Goal: Information Seeking & Learning: Check status

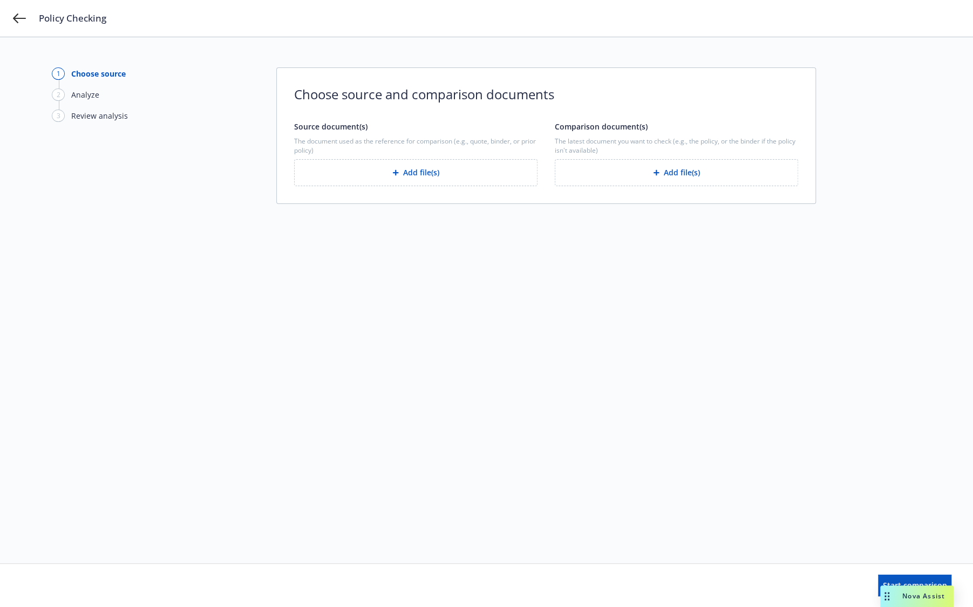
click at [92, 101] on div "2 Analyze" at bounding box center [111, 98] width 119 height 21
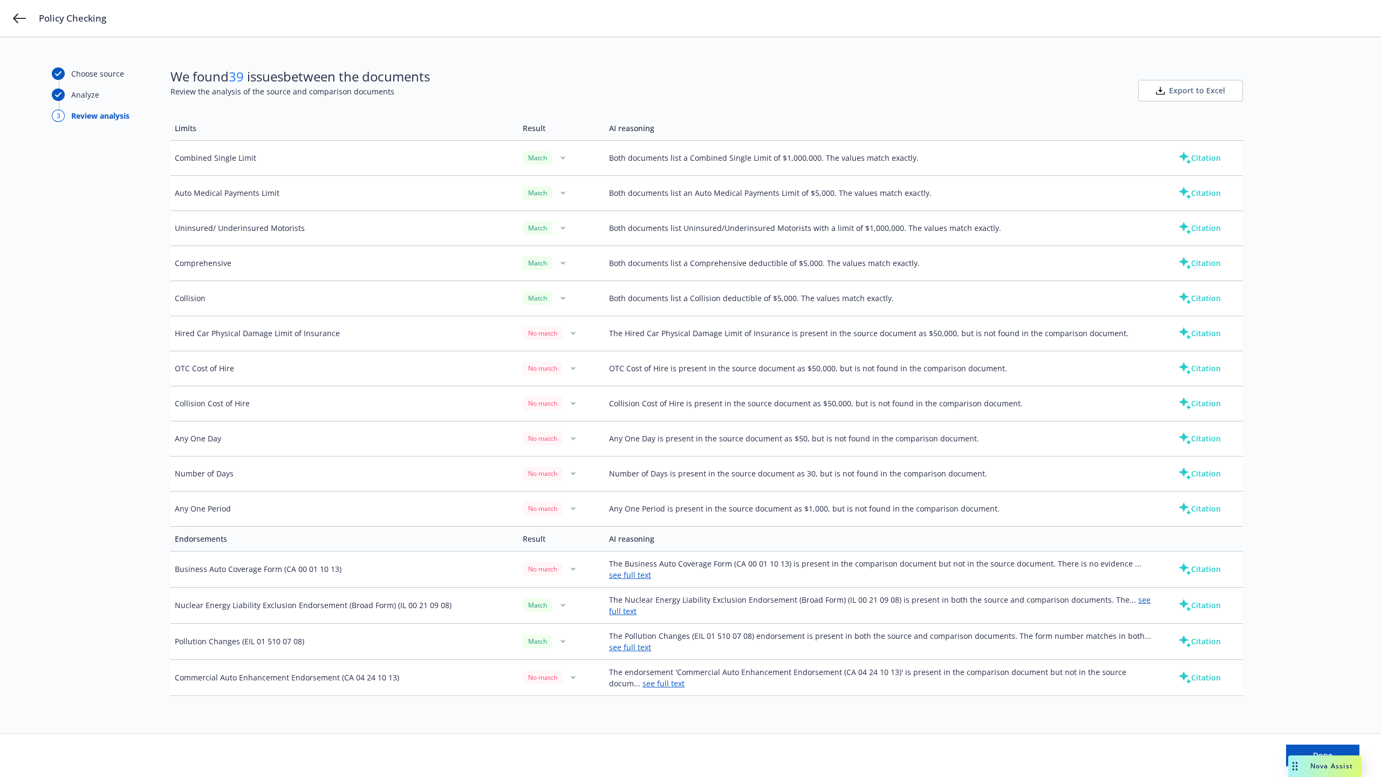
scroll to position [415, 0]
click at [1205, 333] on button "Citation" at bounding box center [1199, 331] width 77 height 22
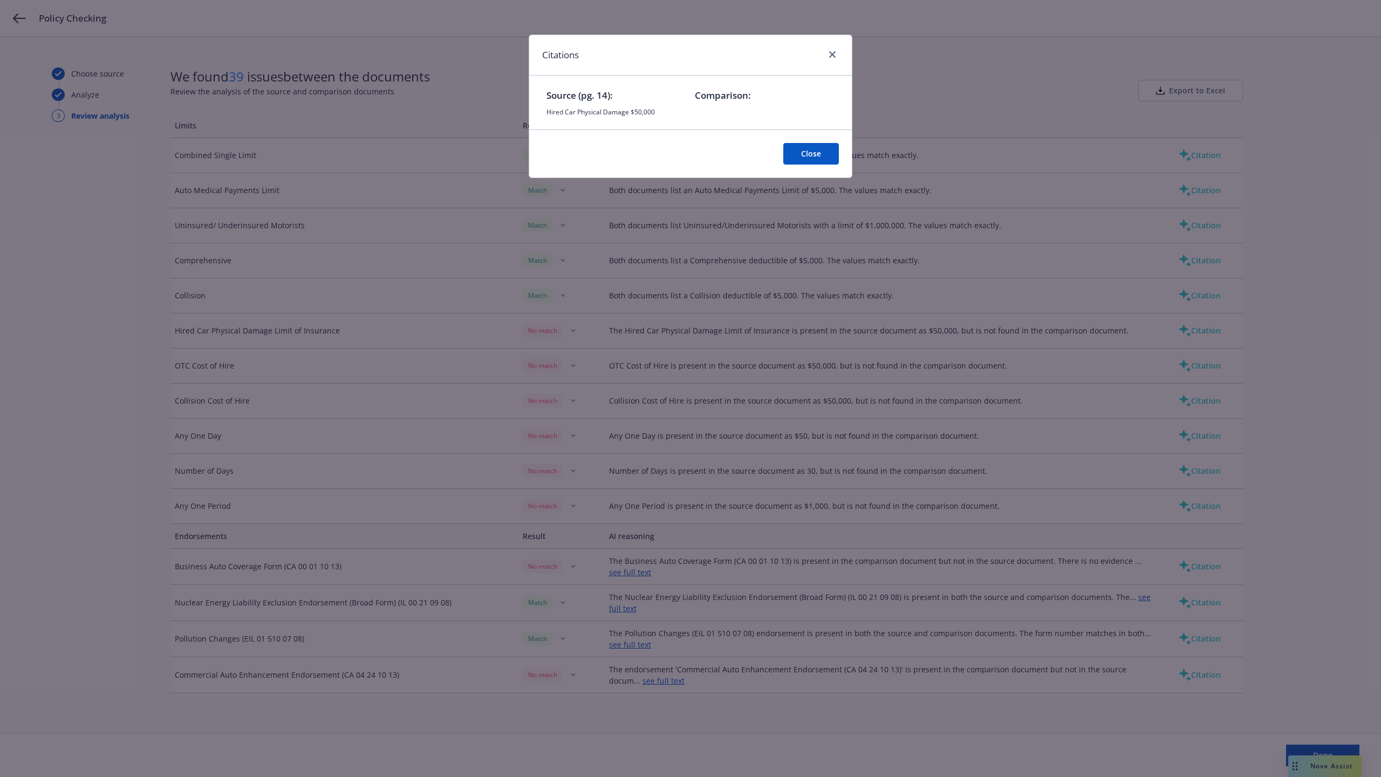
click at [805, 162] on button "Close" at bounding box center [811, 154] width 56 height 22
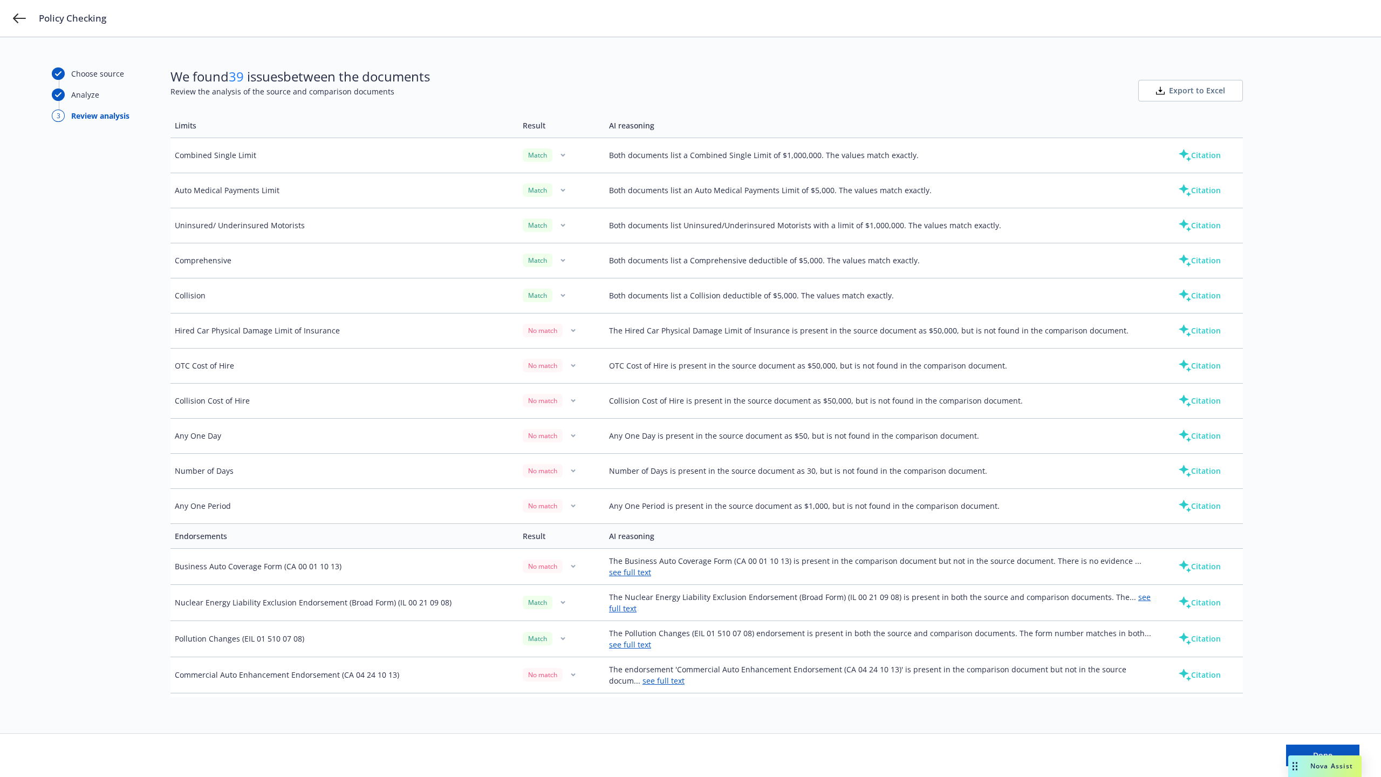
click at [1192, 401] on button "Citation" at bounding box center [1199, 401] width 77 height 22
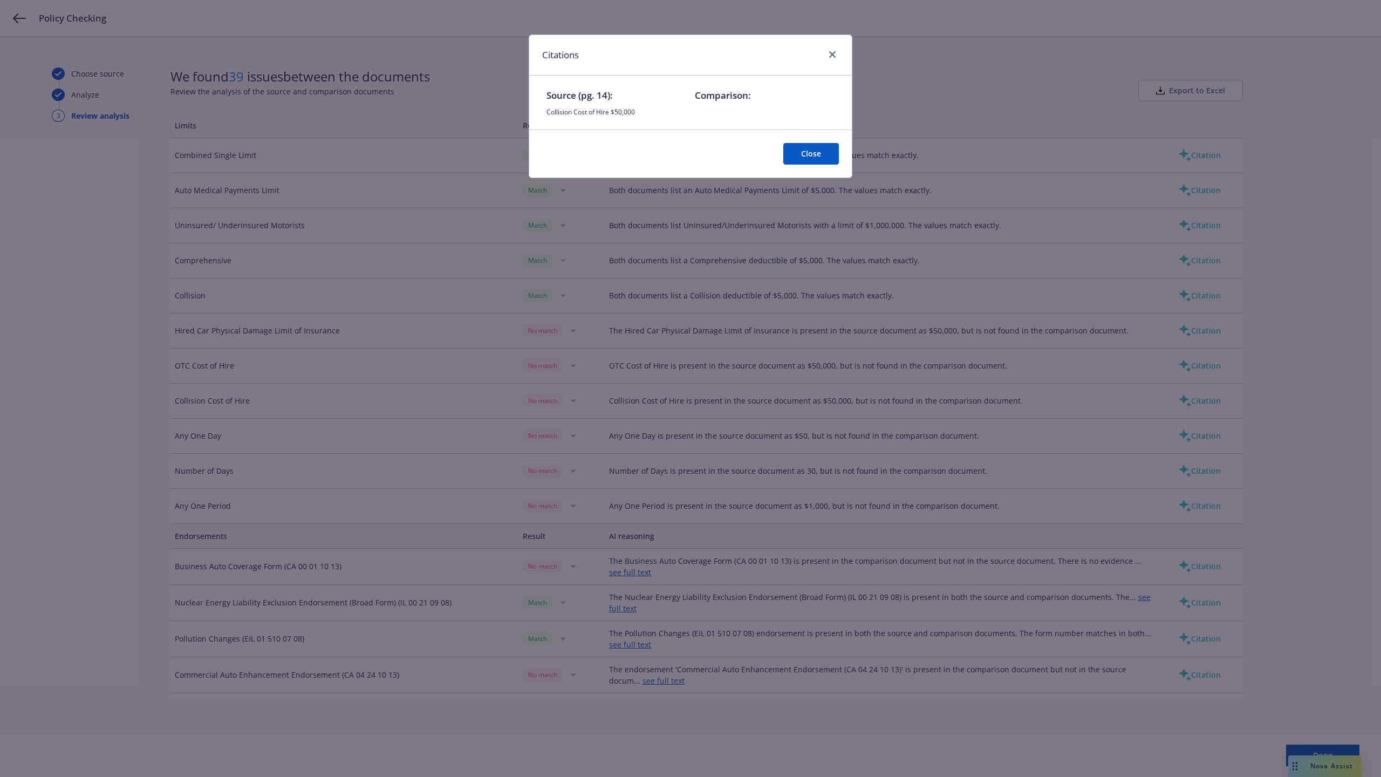
click at [821, 153] on button "Close" at bounding box center [811, 154] width 56 height 22
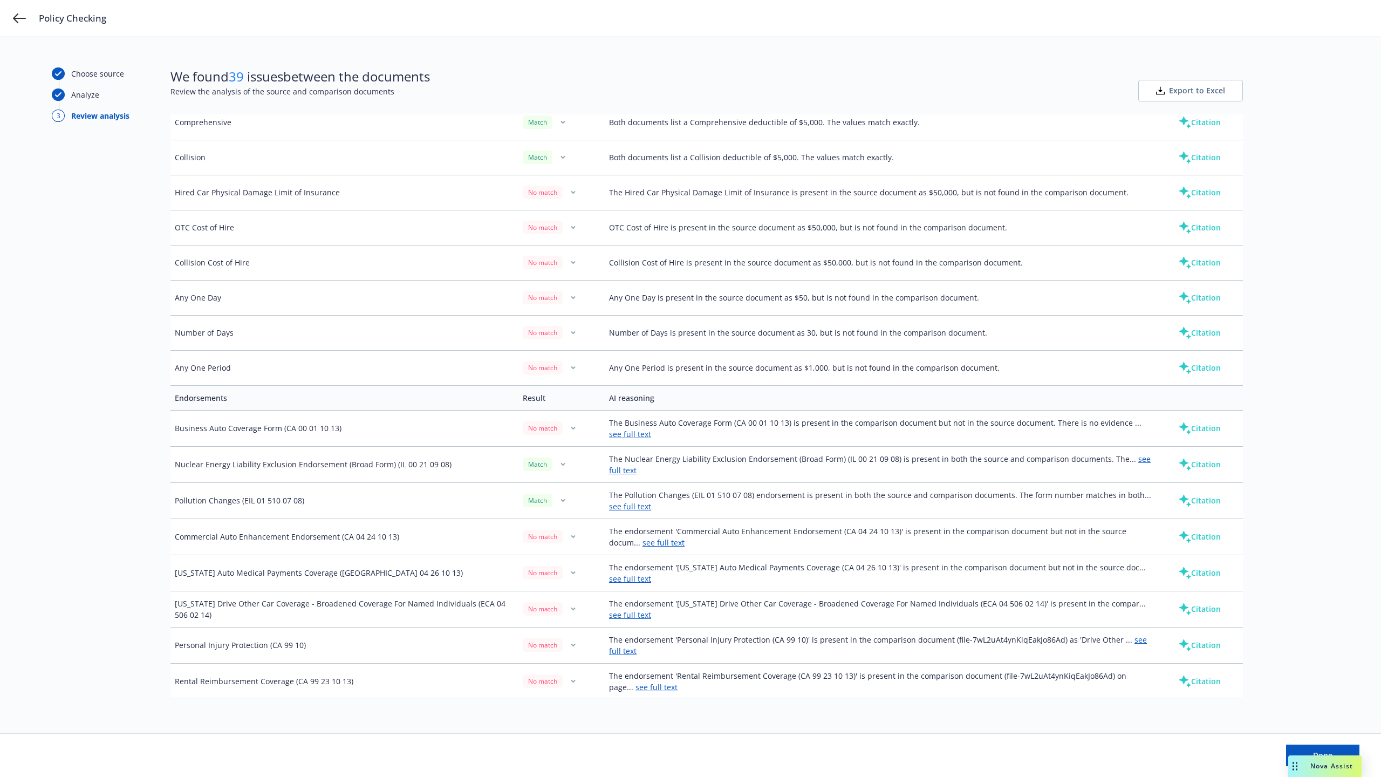
scroll to position [557, 0]
click at [1194, 364] on button "Citation" at bounding box center [1199, 365] width 77 height 22
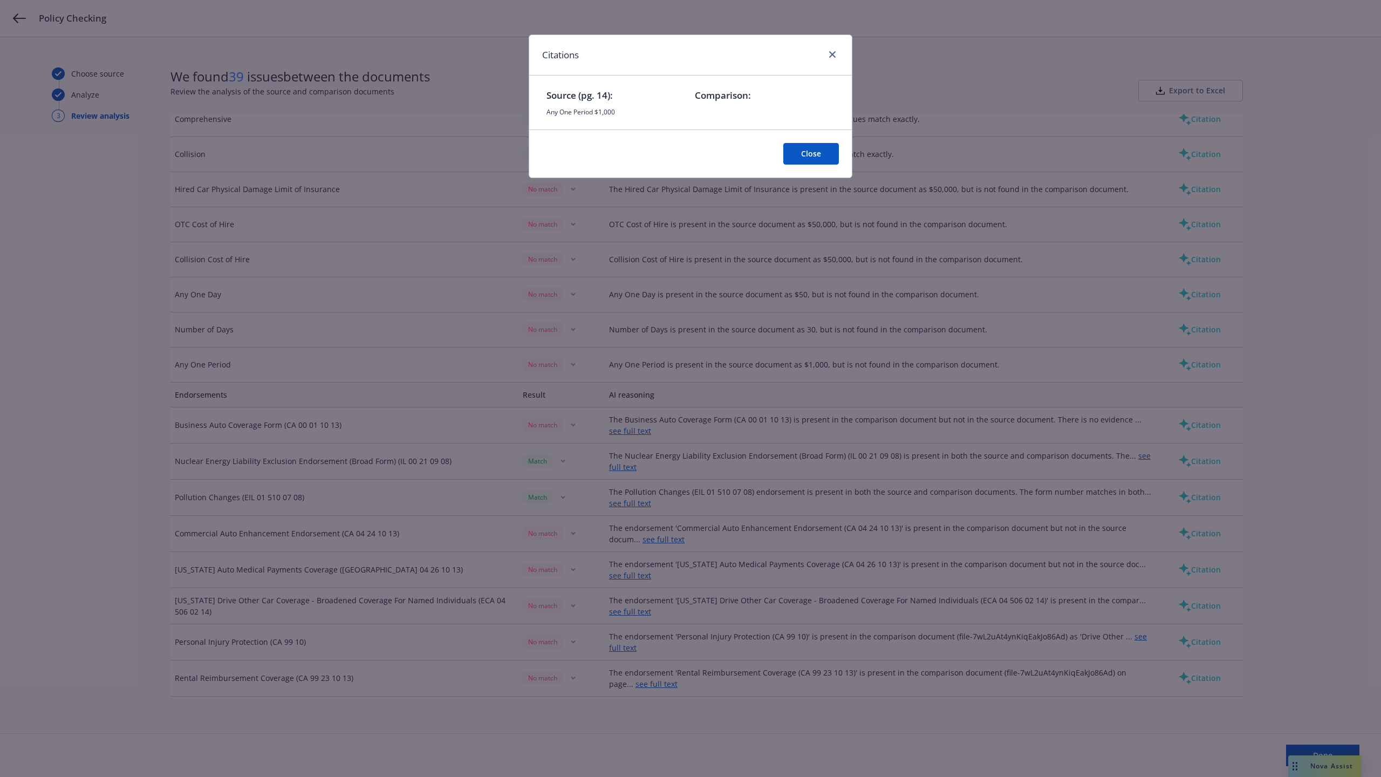
click at [803, 153] on button "Close" at bounding box center [811, 154] width 56 height 22
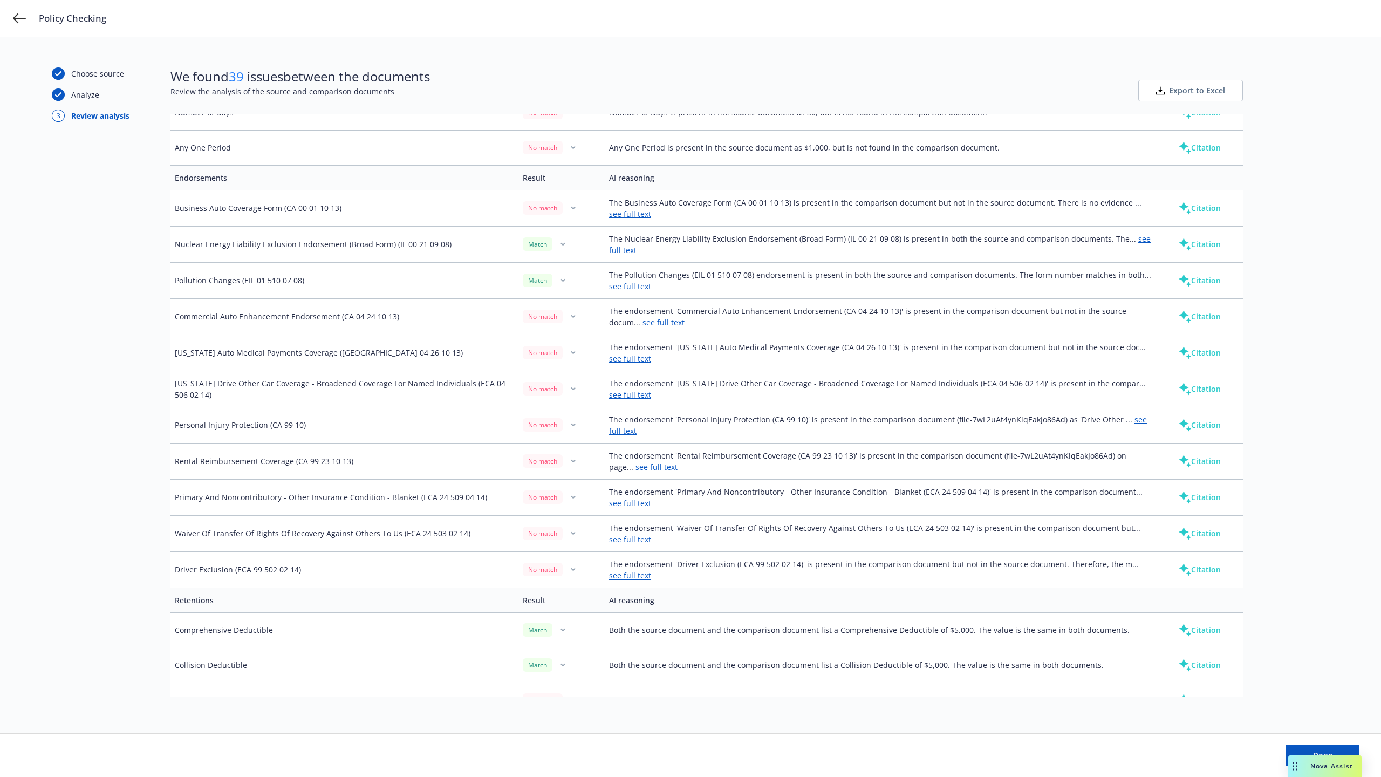
scroll to position [874, 0]
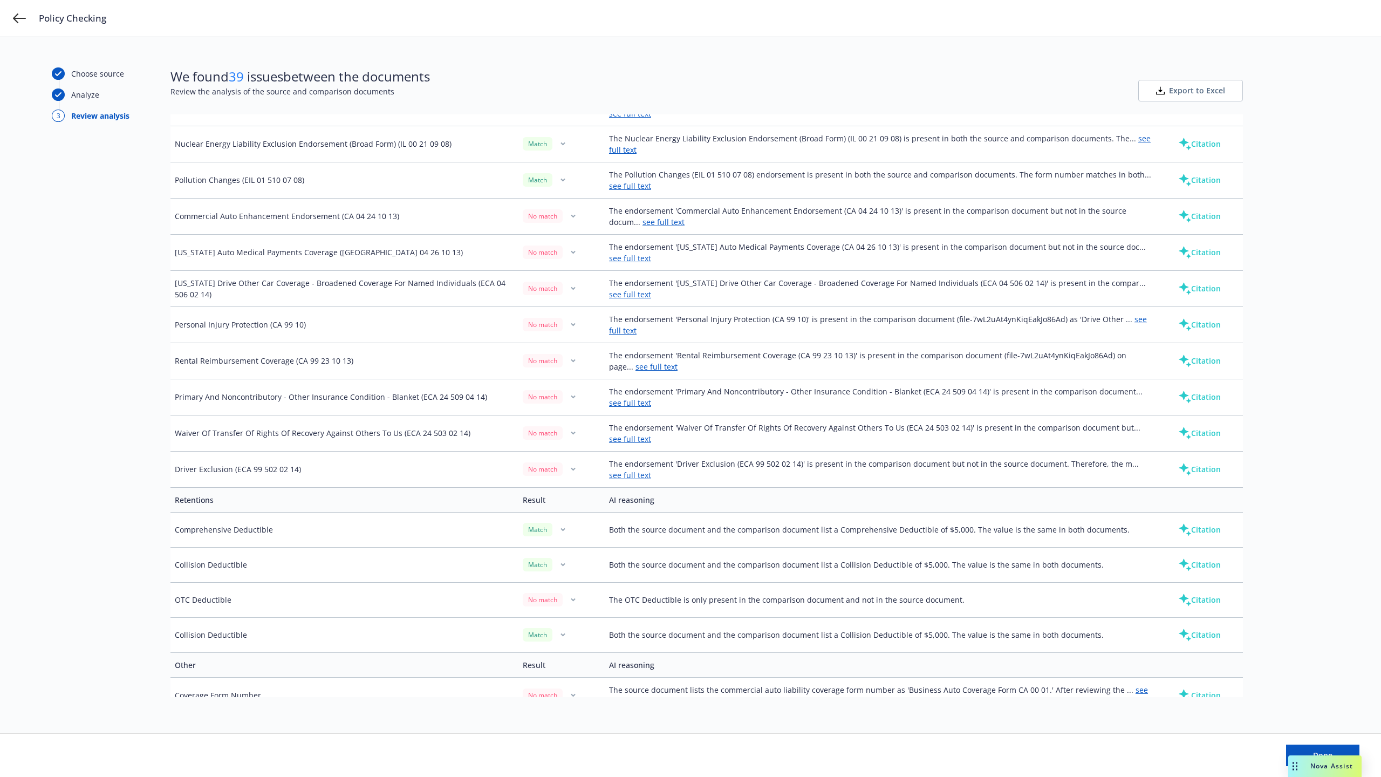
click at [1191, 394] on button "Citation" at bounding box center [1199, 397] width 77 height 22
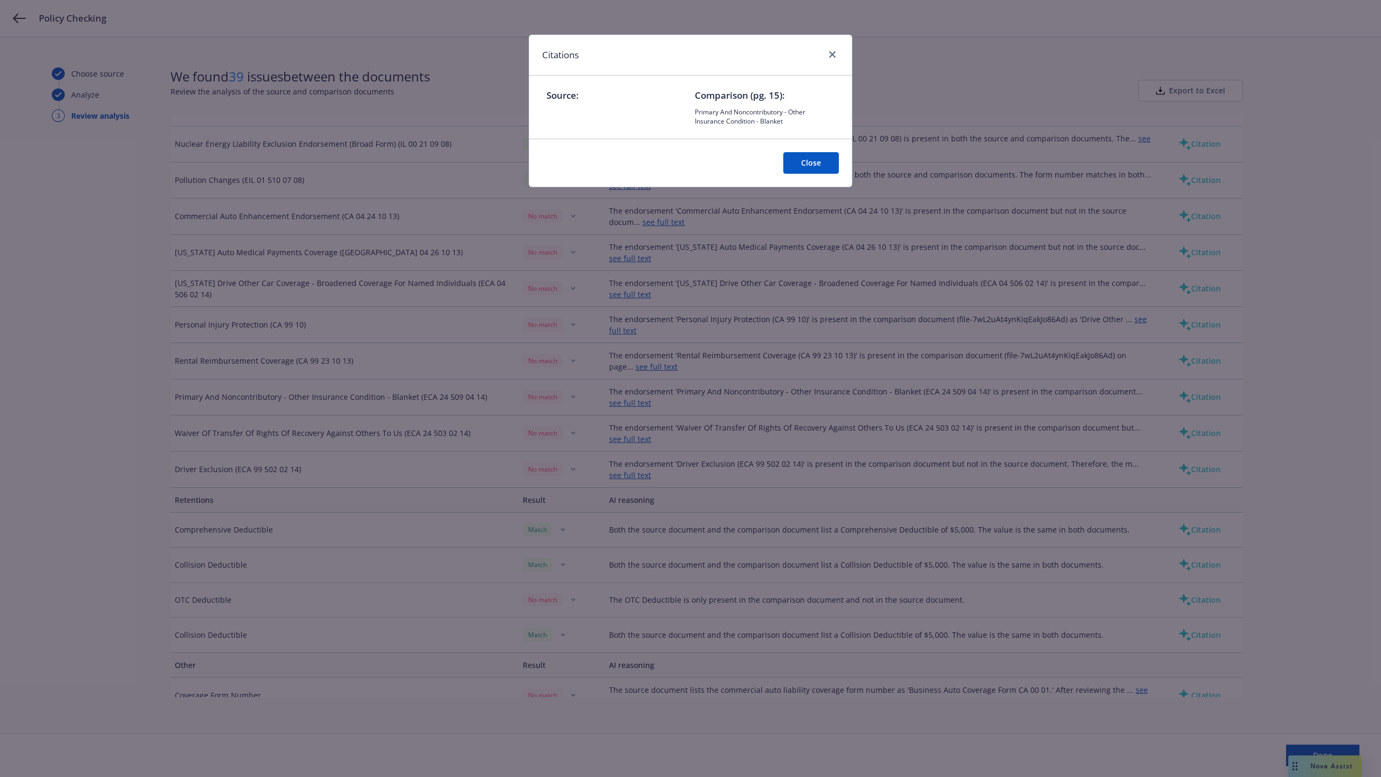
click at [812, 161] on button "Close" at bounding box center [811, 163] width 56 height 22
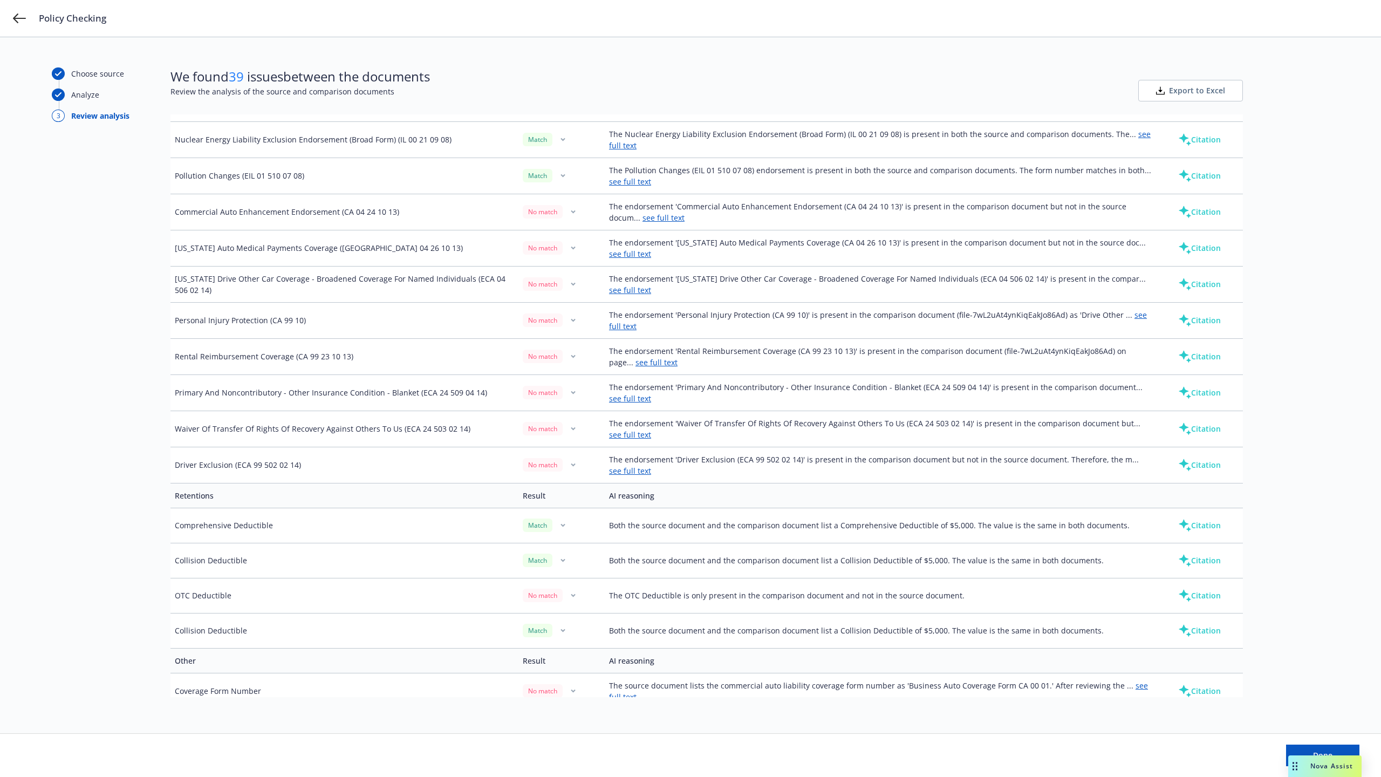
scroll to position [880, 0]
click at [1200, 525] on button "Citation" at bounding box center [1199, 523] width 77 height 22
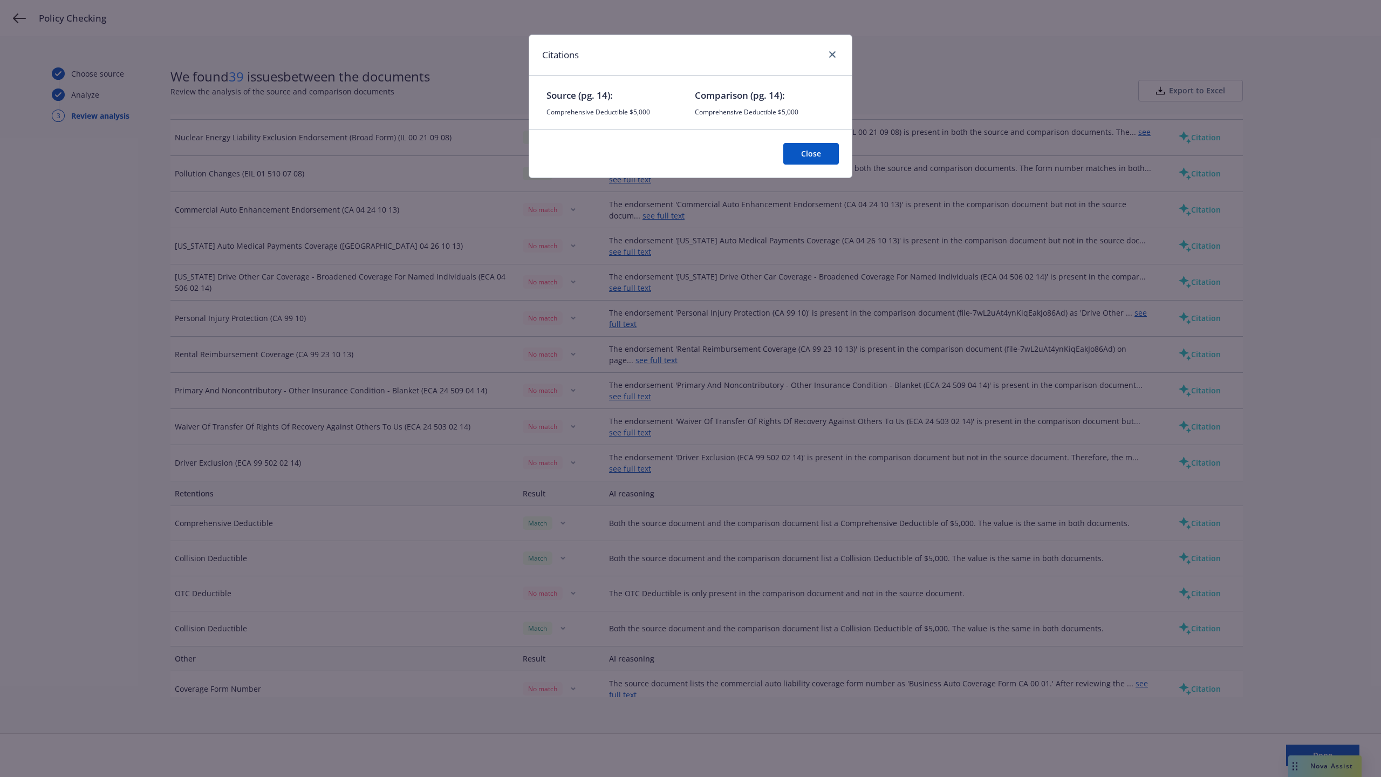
click at [804, 155] on button "Close" at bounding box center [811, 154] width 56 height 22
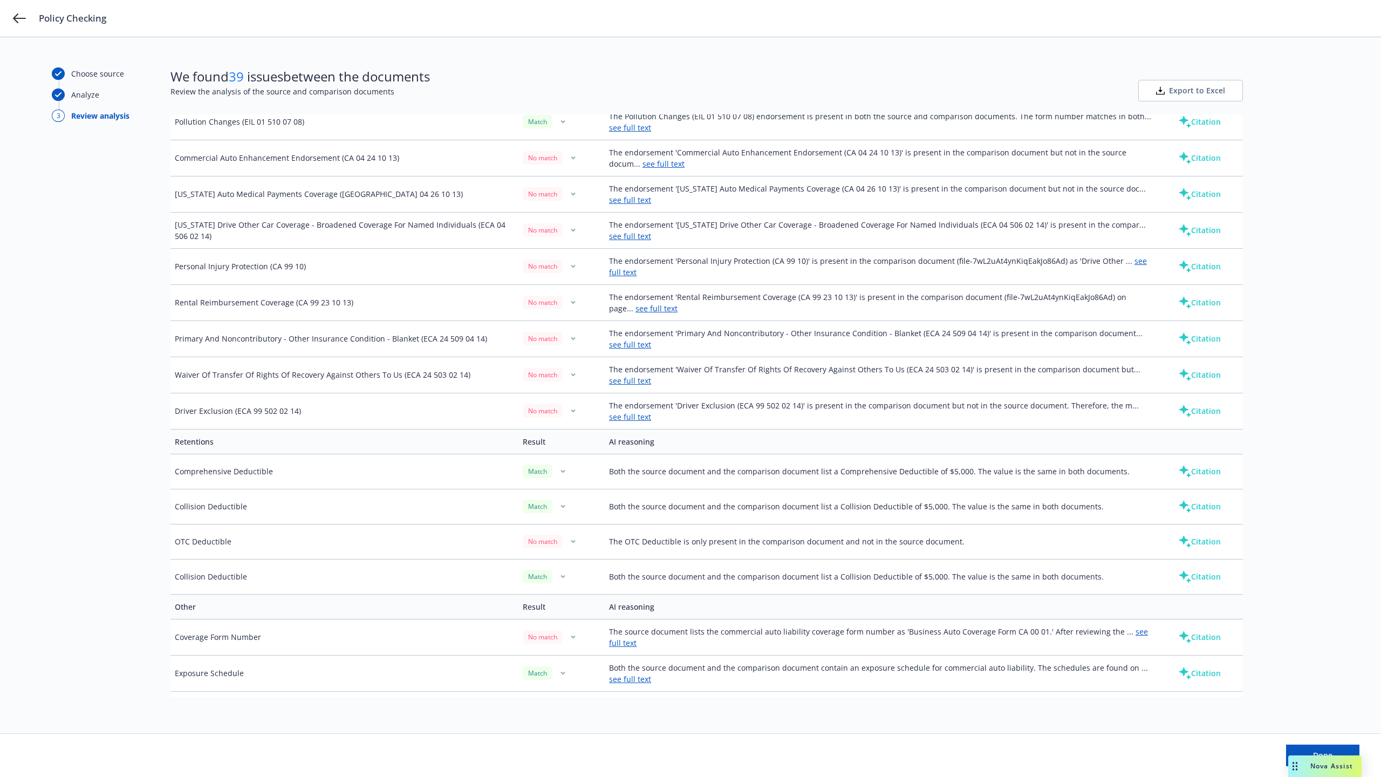
scroll to position [935, 0]
click at [1190, 474] on button "Citation" at bounding box center [1199, 469] width 77 height 22
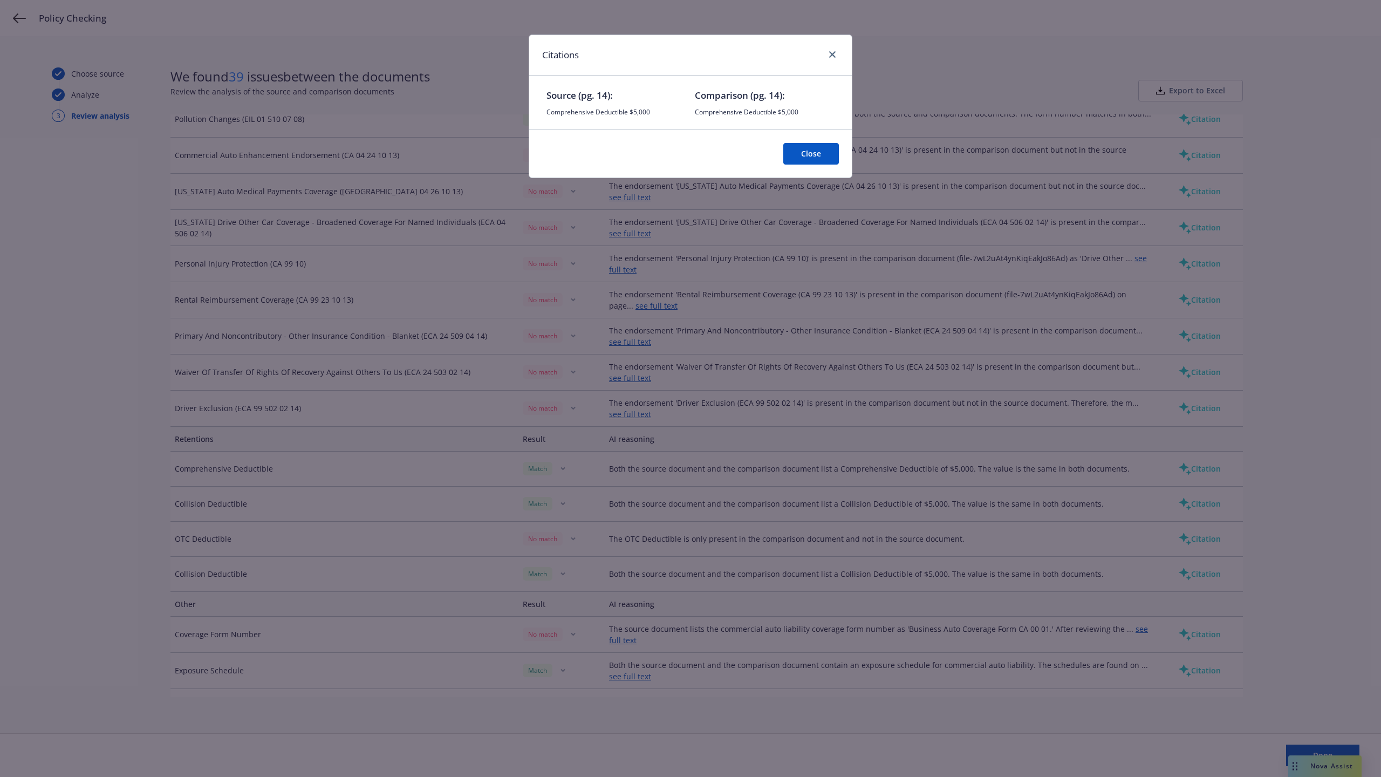
click at [807, 154] on button "Close" at bounding box center [811, 154] width 56 height 22
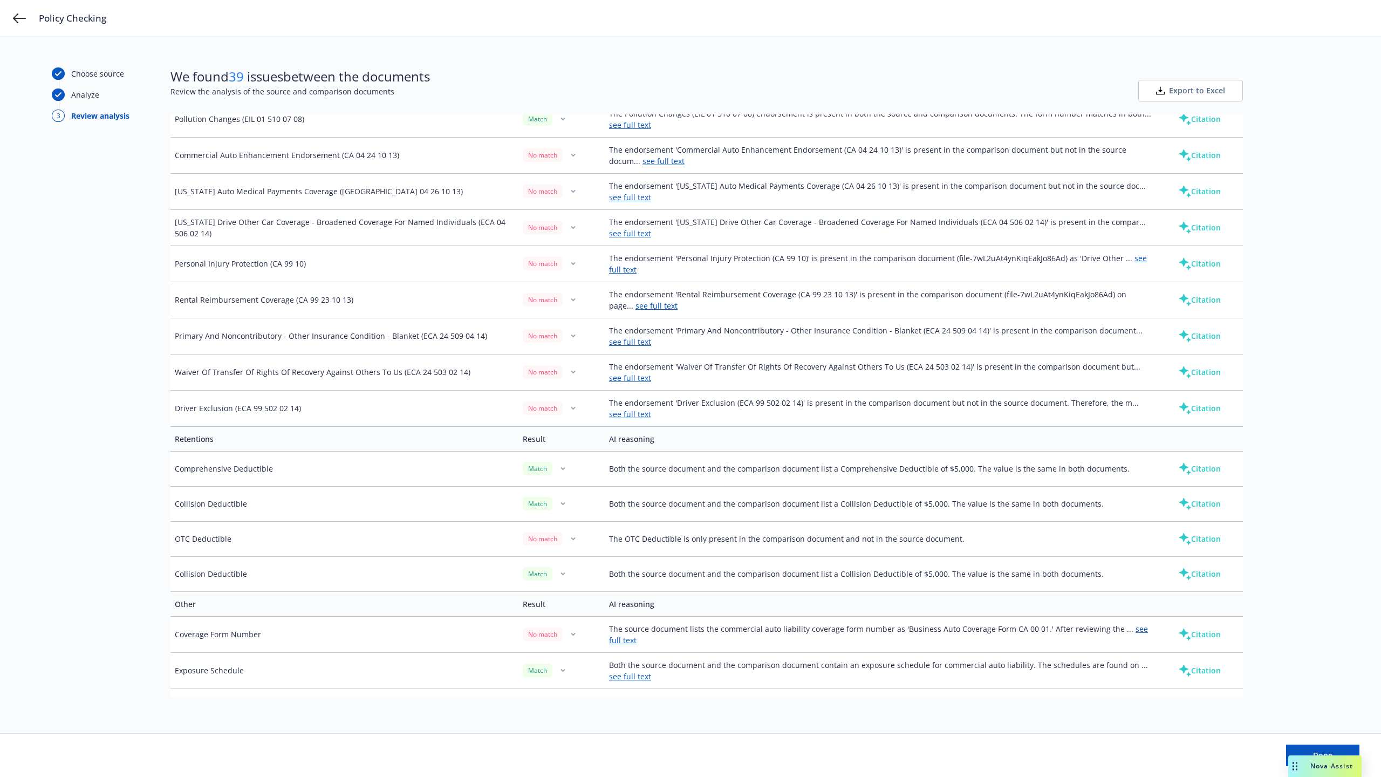
click at [1202, 645] on button "Citation" at bounding box center [1199, 635] width 77 height 22
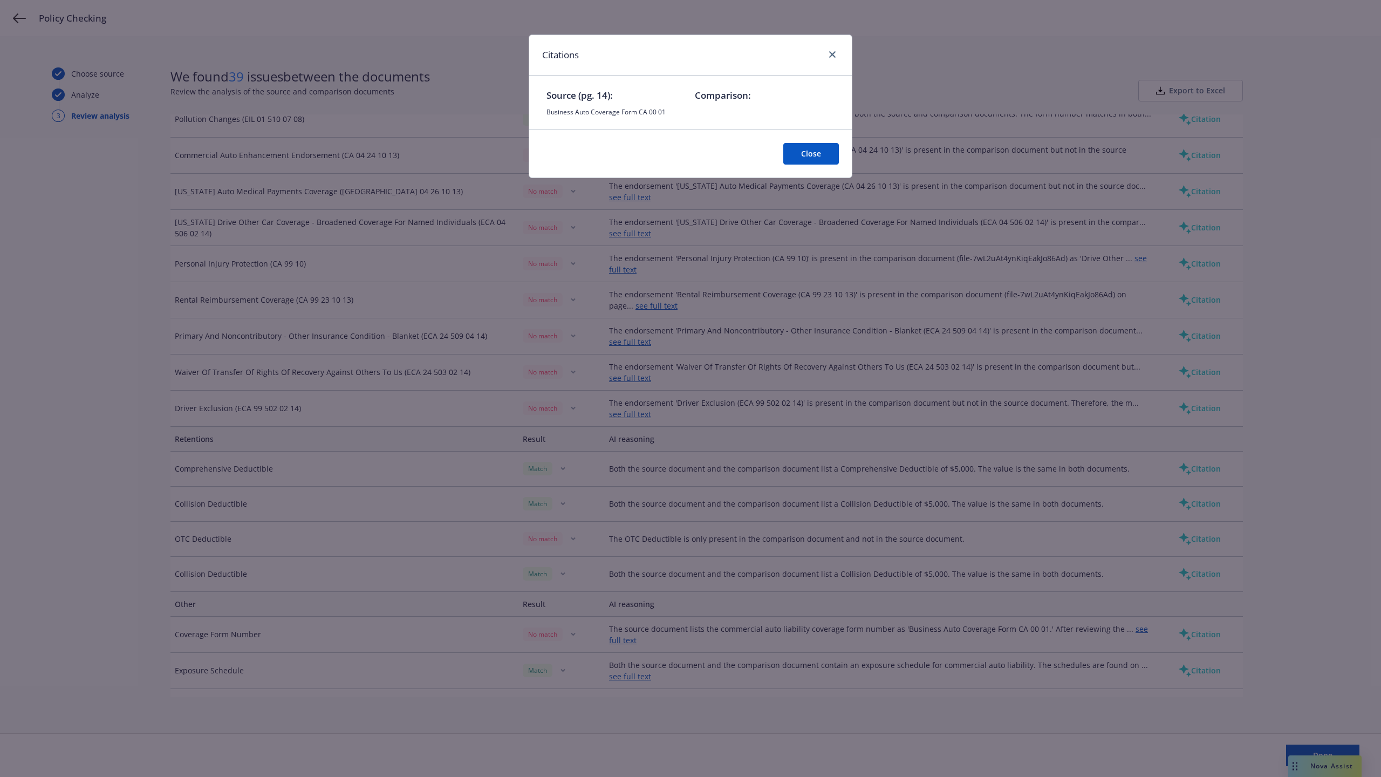
click at [815, 158] on button "Close" at bounding box center [811, 154] width 56 height 22
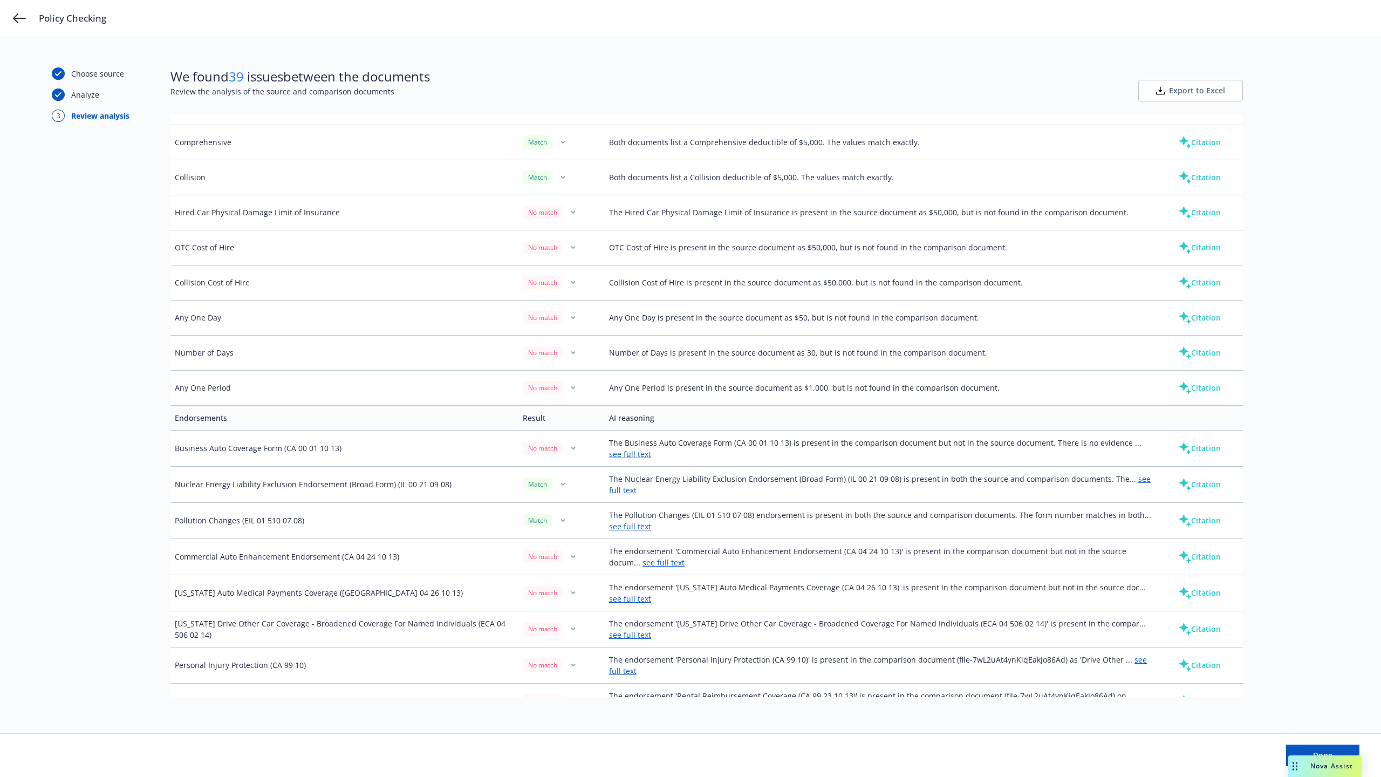
scroll to position [531, 0]
click at [1178, 331] on button "Citation" at bounding box center [1199, 320] width 77 height 22
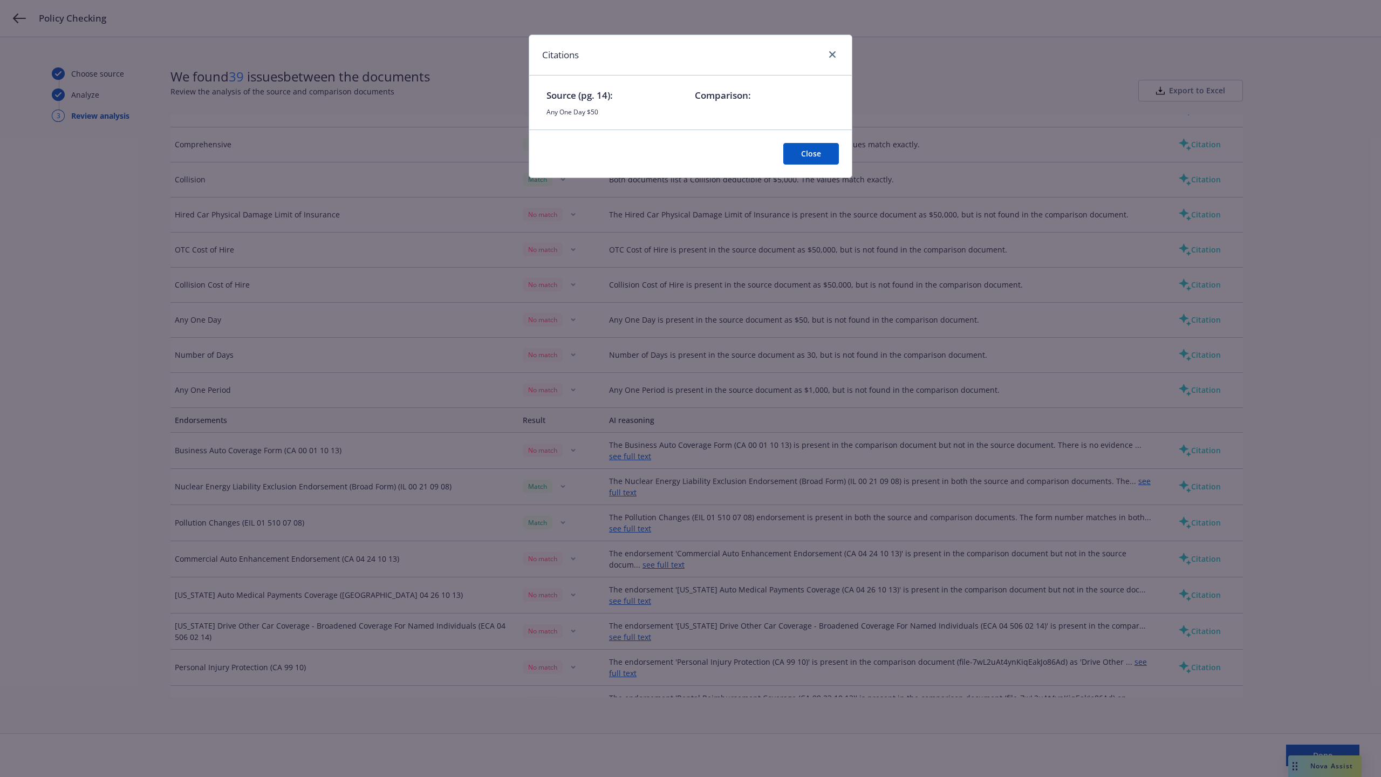
click at [815, 160] on button "Close" at bounding box center [811, 154] width 56 height 22
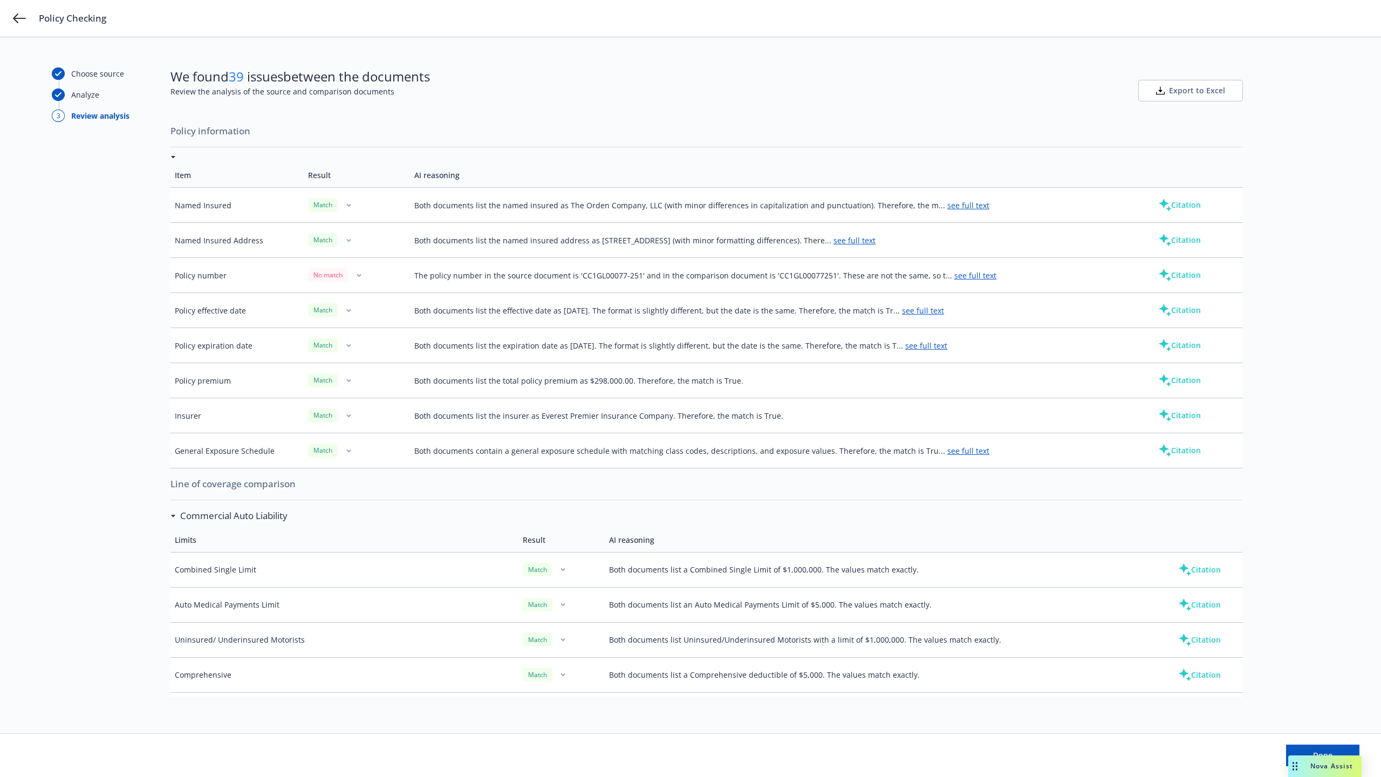
scroll to position [0, 0]
click at [1161, 282] on button "Citation" at bounding box center [1179, 276] width 77 height 22
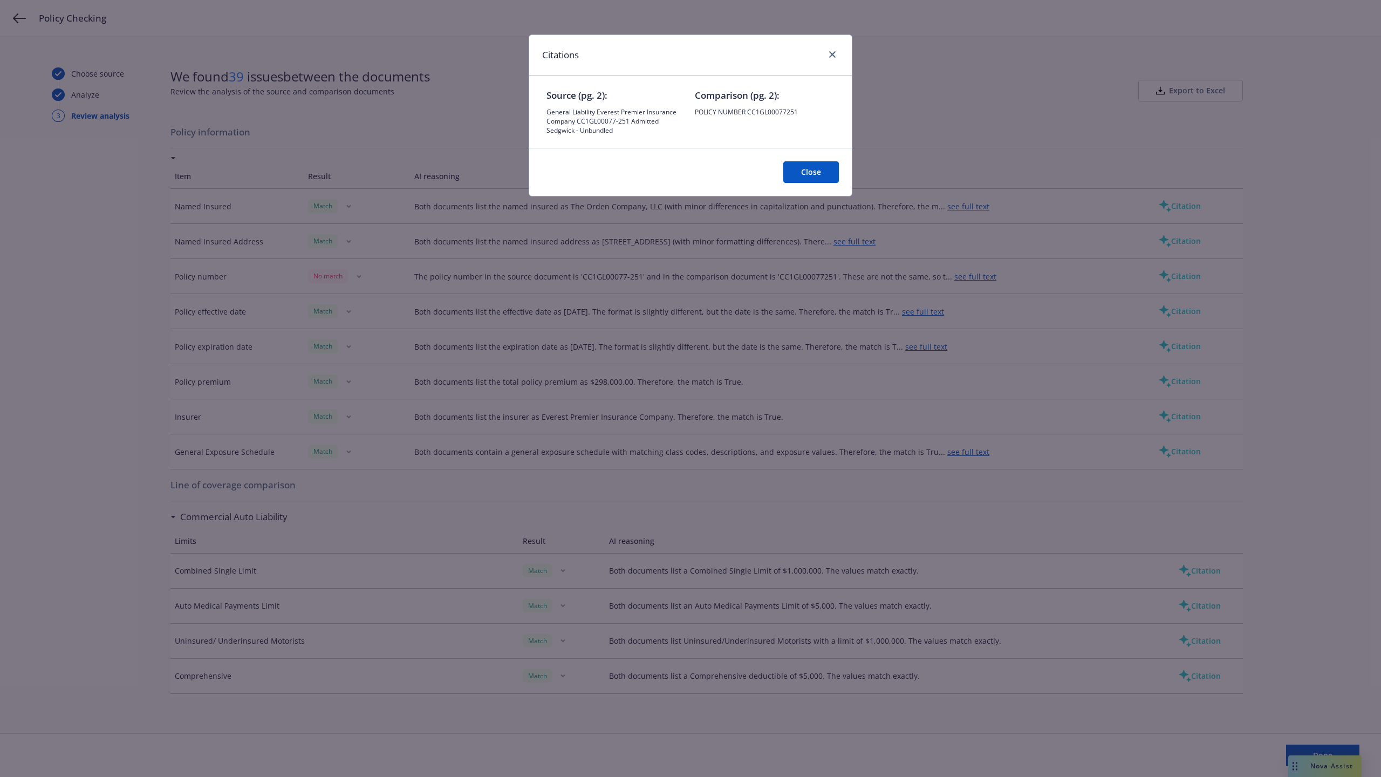
drag, startPoint x: 749, startPoint y: 112, endPoint x: 797, endPoint y: 112, distance: 48.6
click at [788, 107] on span "POLICY NUMBER CC1GL00077251" at bounding box center [765, 111] width 140 height 9
click at [811, 179] on button "Close" at bounding box center [811, 172] width 56 height 22
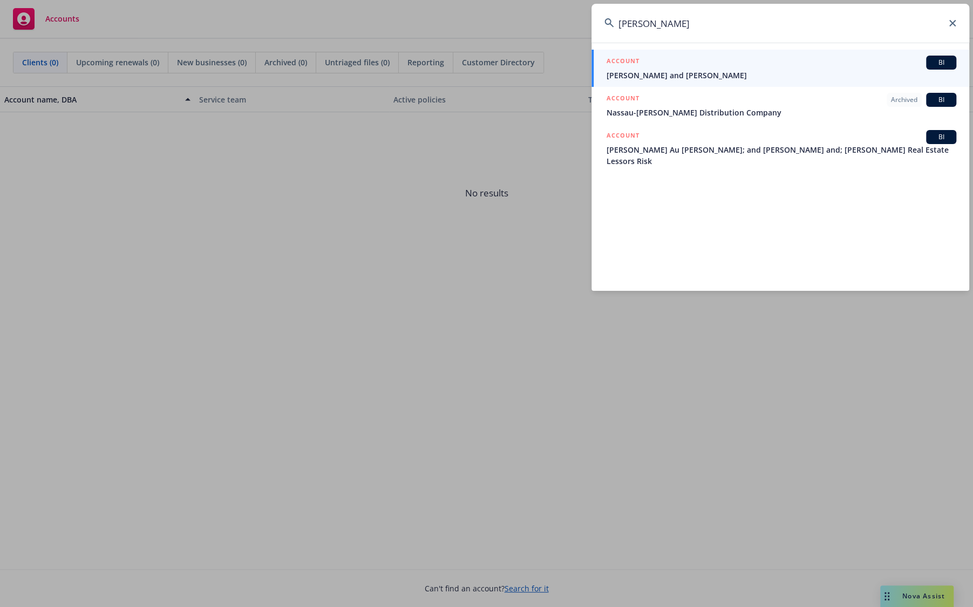
type input "[PERSON_NAME]"
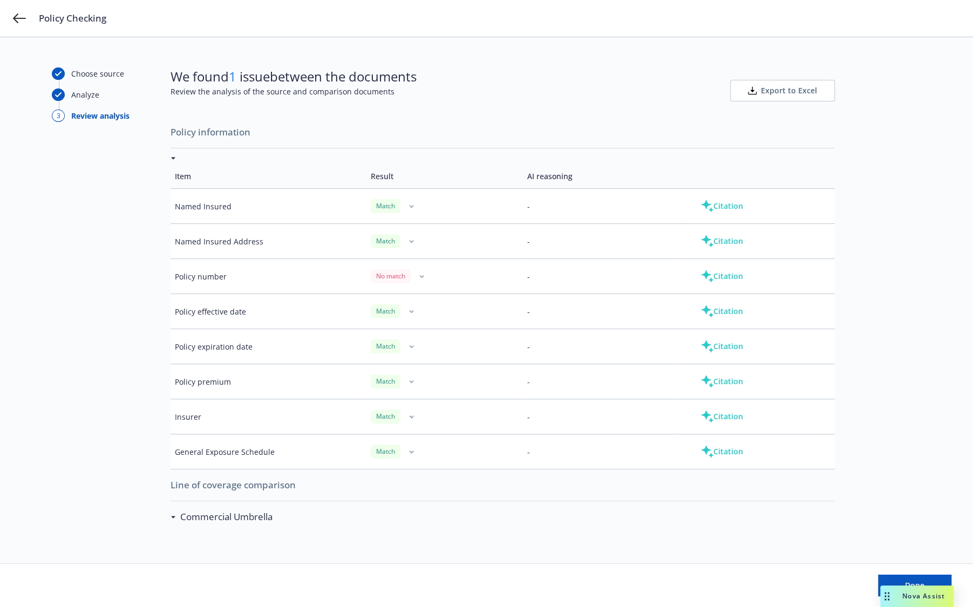
click at [385, 205] on div "Match" at bounding box center [386, 205] width 30 height 13
click at [730, 203] on button "Citation" at bounding box center [721, 206] width 77 height 22
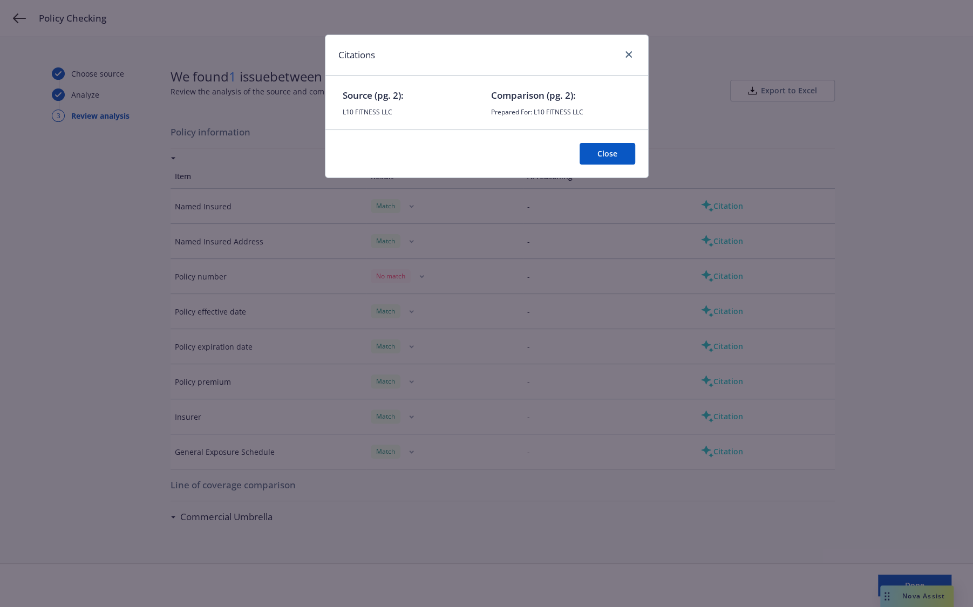
click at [612, 154] on button "Close" at bounding box center [607, 154] width 56 height 22
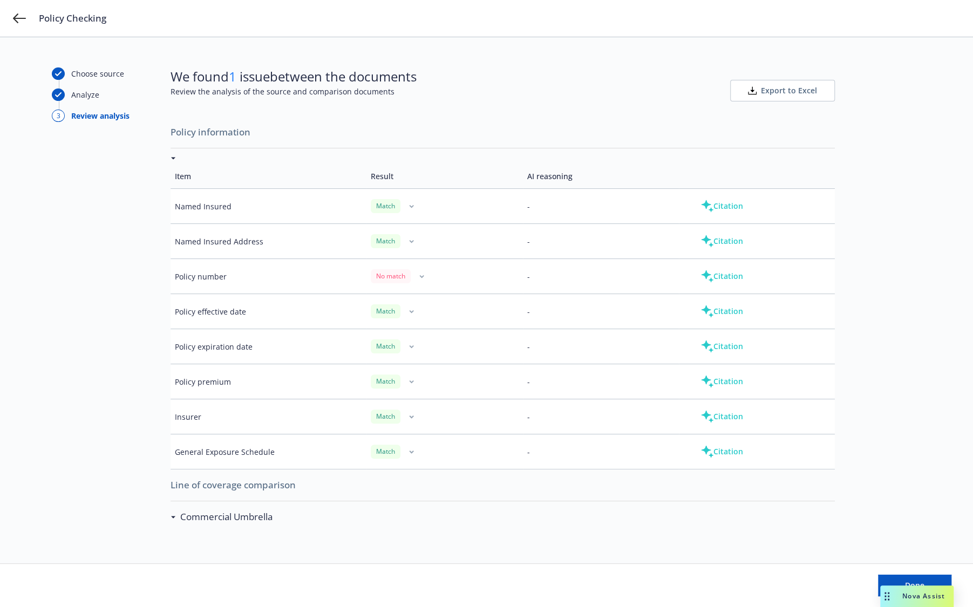
click at [724, 242] on button "Citation" at bounding box center [721, 241] width 77 height 22
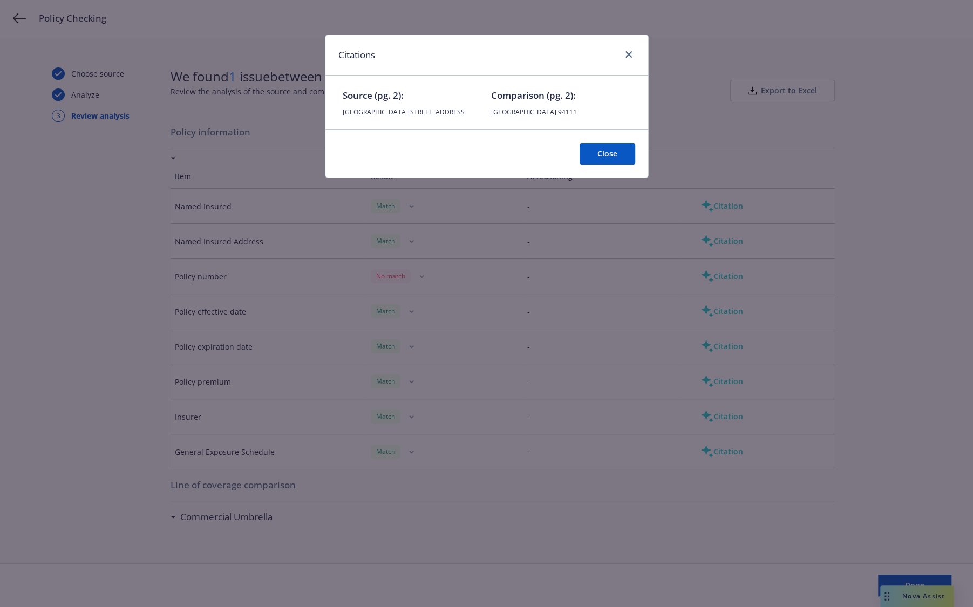
click at [618, 165] on button "Close" at bounding box center [607, 154] width 56 height 22
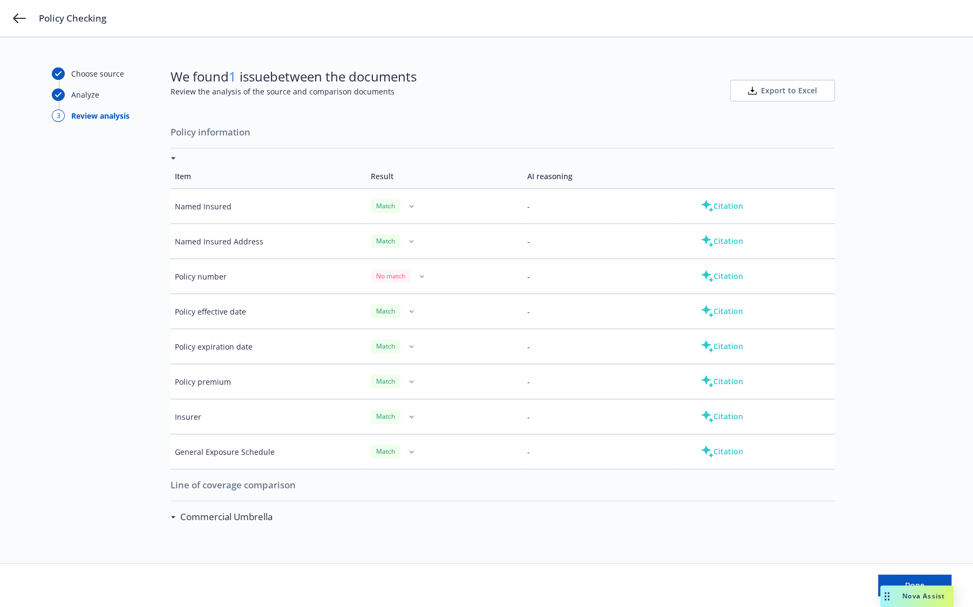
click at [716, 308] on button "Citation" at bounding box center [721, 311] width 77 height 22
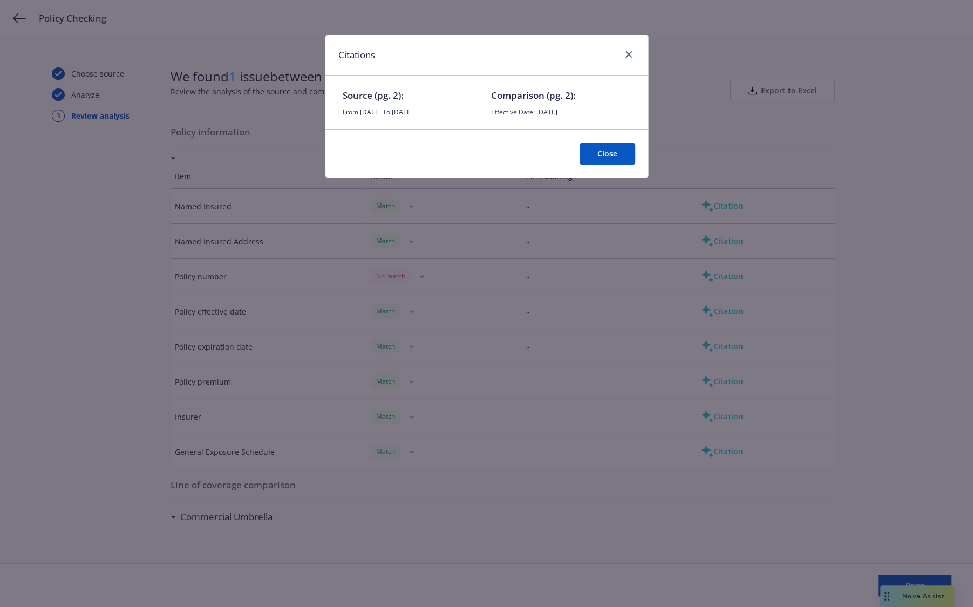
click at [620, 161] on button "Close" at bounding box center [607, 154] width 56 height 22
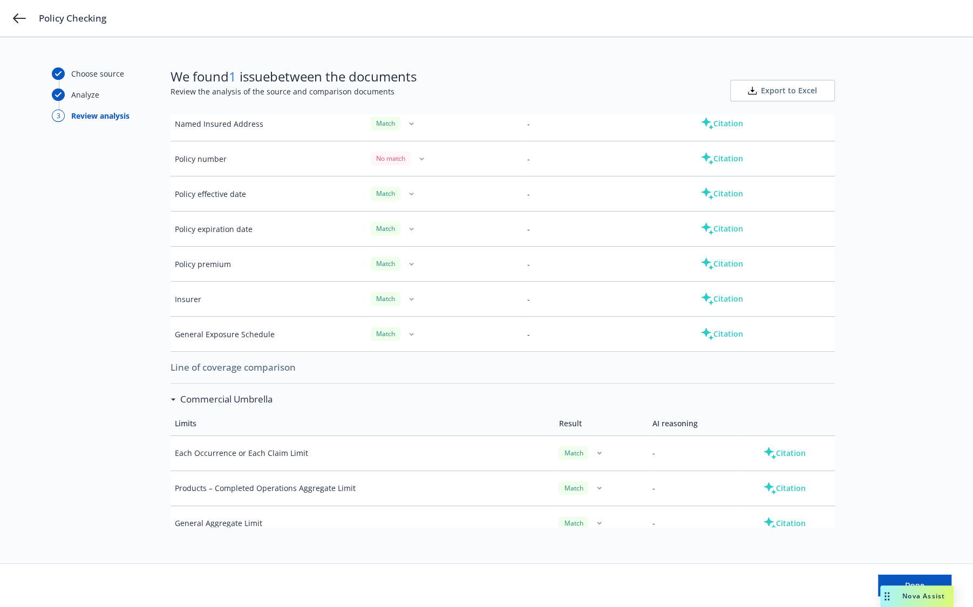
scroll to position [136, 0]
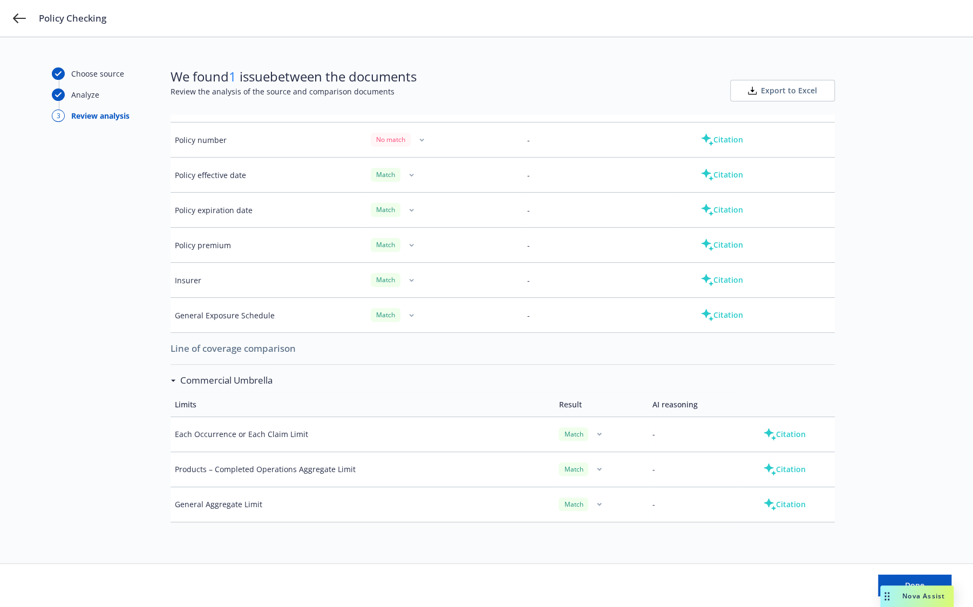
click at [730, 246] on button "Citation" at bounding box center [721, 245] width 77 height 22
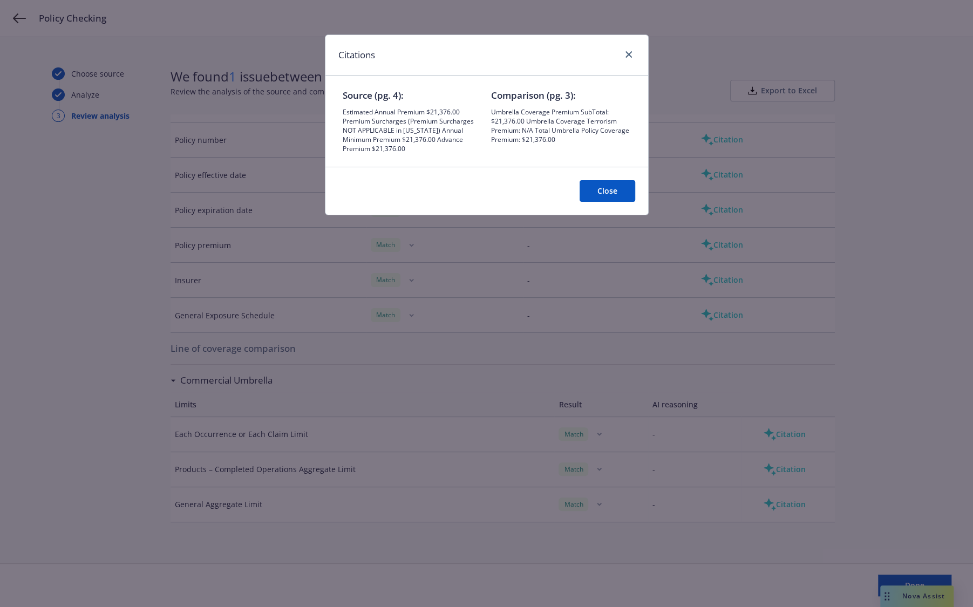
click at [617, 186] on button "Close" at bounding box center [607, 191] width 56 height 22
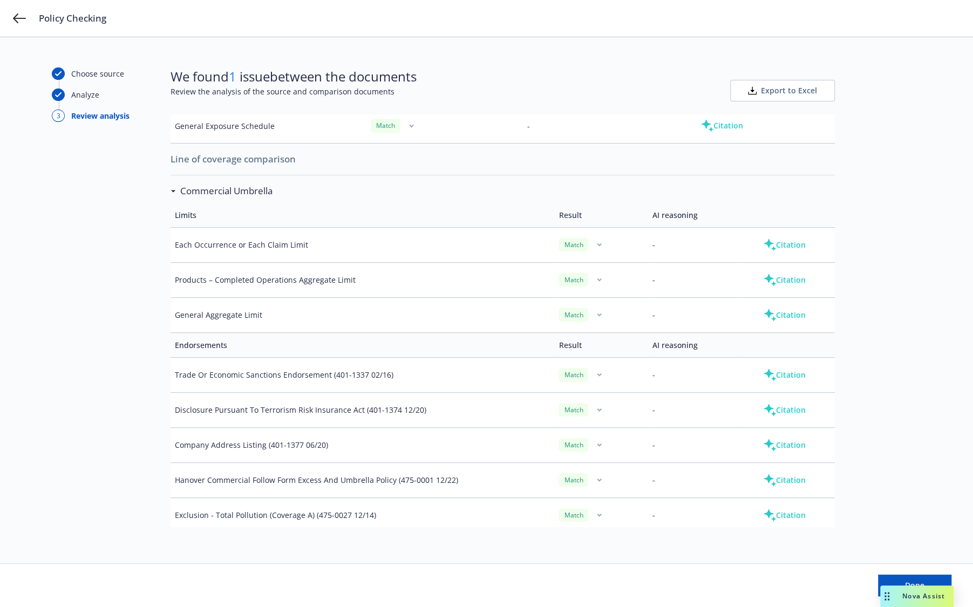
scroll to position [338, 0]
